Goal: Find specific page/section: Find specific page/section

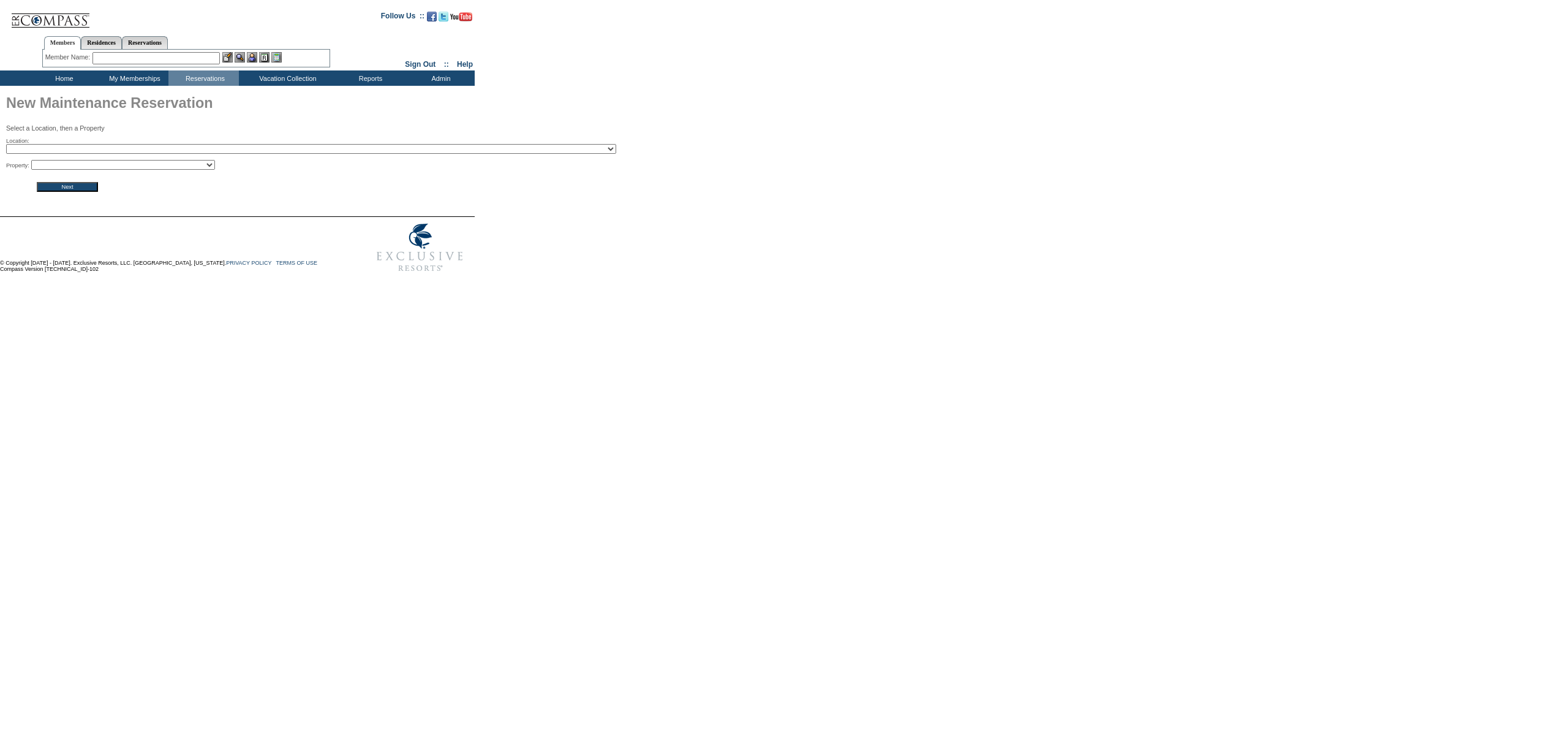
click at [228, 153] on select "2024 The Founders Cup - Eden Club Founders Cup 2025 Kentucky Derby - 2025 Kentu…" at bounding box center [311, 149] width 610 height 10
click at [214, 163] on select at bounding box center [123, 165] width 184 height 10
click at [214, 167] on select at bounding box center [123, 165] width 184 height 10
click at [70, 74] on td "Home" at bounding box center [62, 78] width 71 height 15
